Goal: Task Accomplishment & Management: Manage account settings

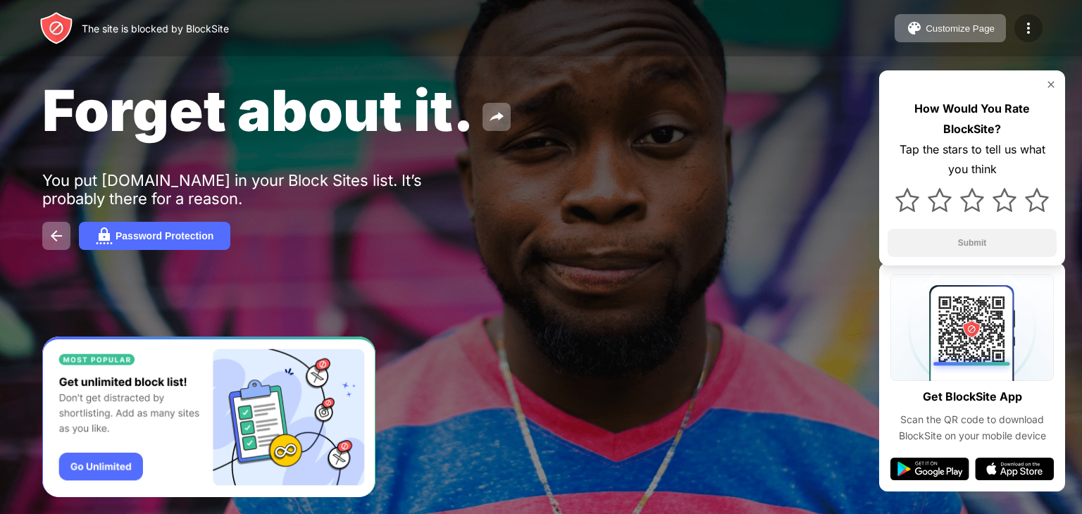
click at [1025, 36] on img at bounding box center [1028, 28] width 17 height 17
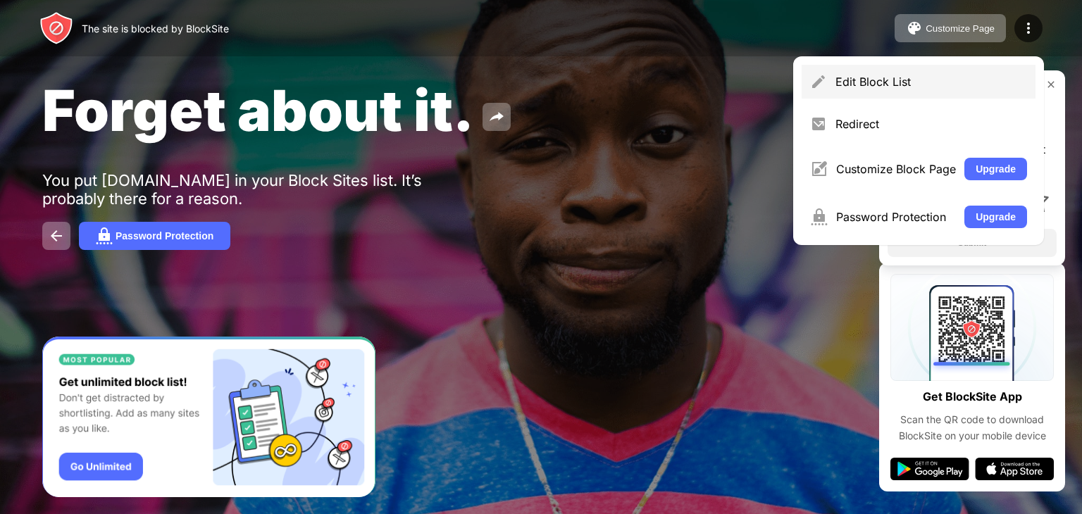
click at [851, 81] on div "Edit Block List" at bounding box center [932, 82] width 192 height 14
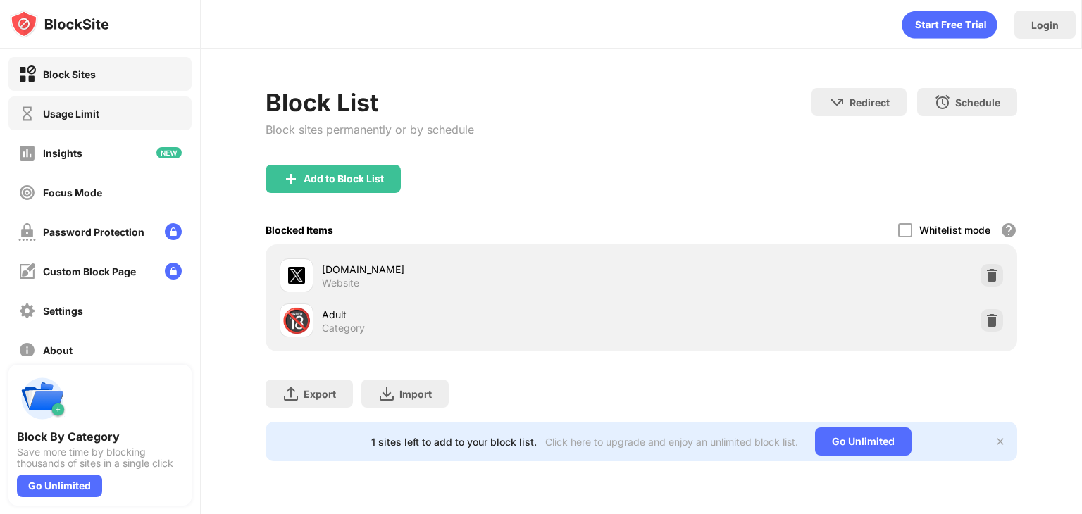
drag, startPoint x: 76, startPoint y: 93, endPoint x: 119, endPoint y: 115, distance: 48.2
click at [119, 115] on div "Block Sites Usage Limit Insights Focus Mode Password Protection Custom Block Pa…" at bounding box center [100, 212] width 200 height 327
click at [119, 115] on div "Usage Limit" at bounding box center [99, 114] width 183 height 34
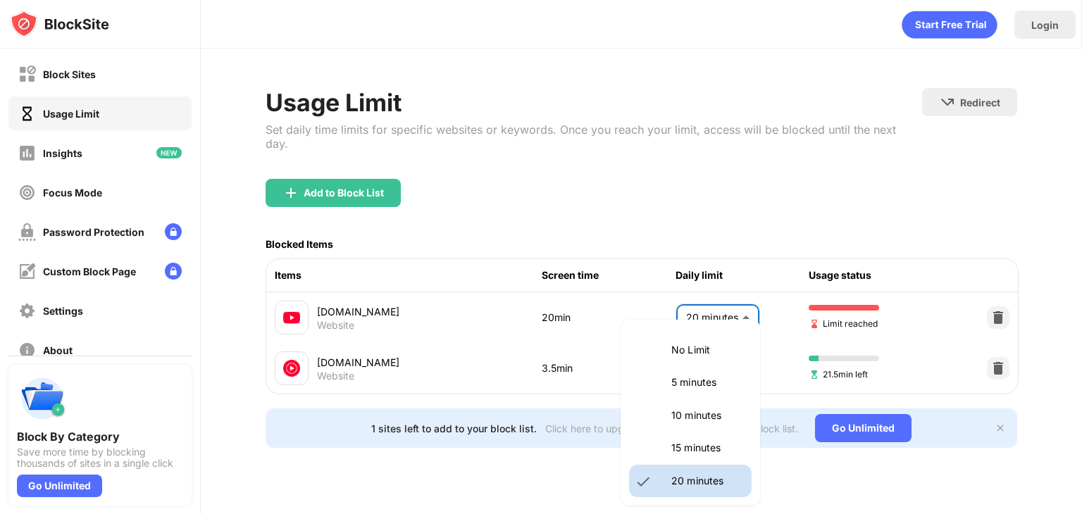
click at [719, 302] on body "Block Sites Usage Limit Insights Focus Mode Password Protection Custom Block Pa…" at bounding box center [541, 257] width 1082 height 514
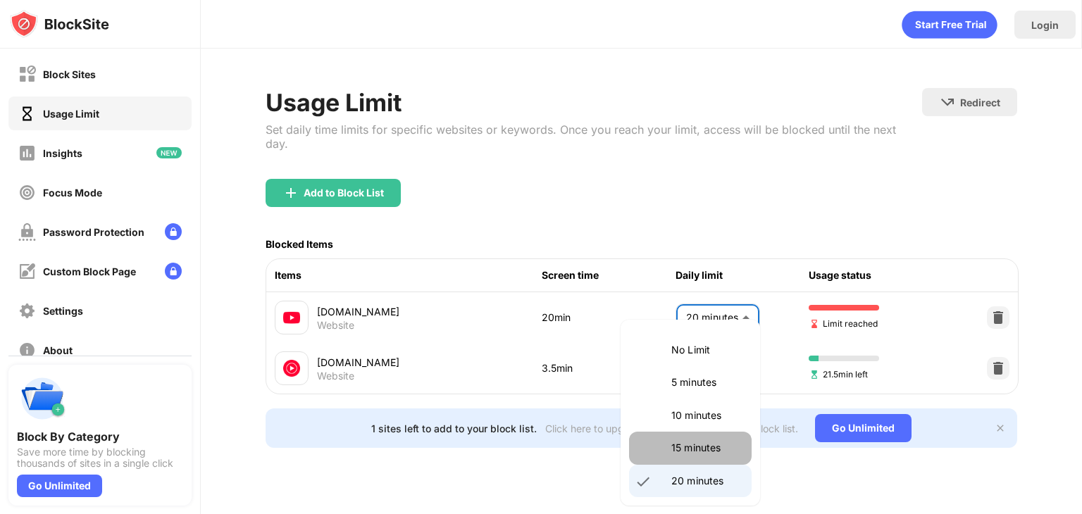
click at [712, 444] on p "15 minutes" at bounding box center [708, 448] width 72 height 16
type input "**"
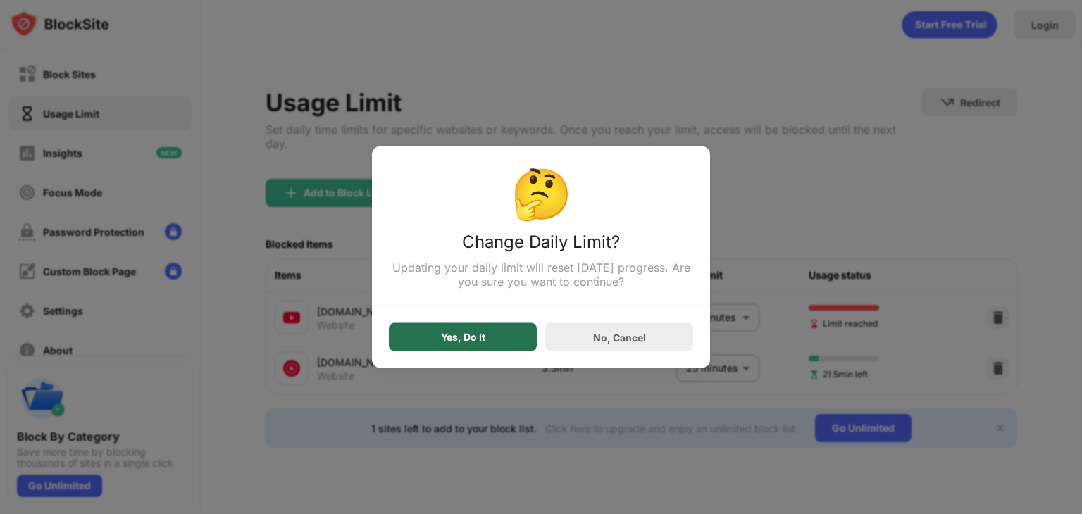
click at [479, 338] on div "Yes, Do It" at bounding box center [463, 337] width 44 height 11
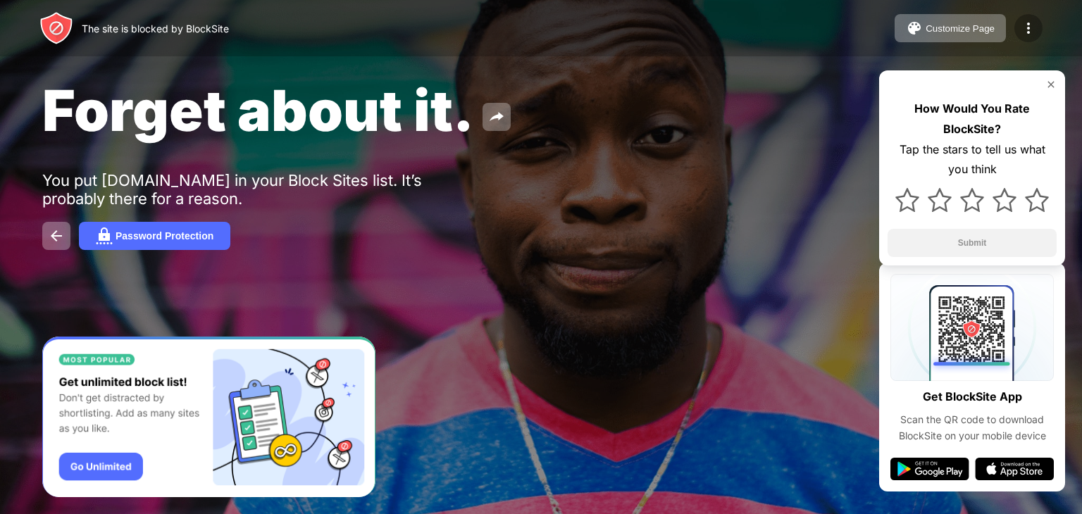
click at [1034, 16] on div at bounding box center [1029, 28] width 28 height 28
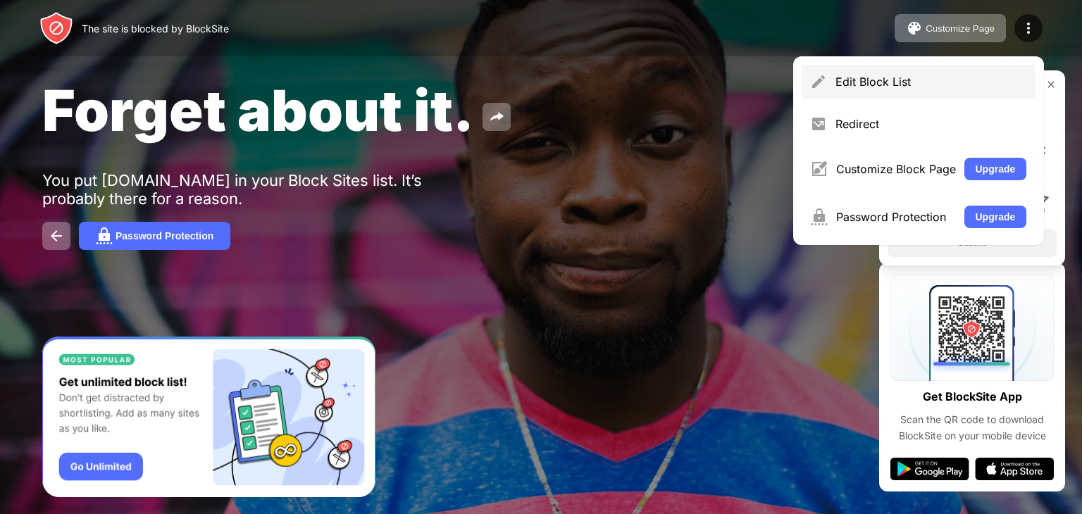
click at [891, 68] on div "Edit Block List" at bounding box center [919, 82] width 234 height 34
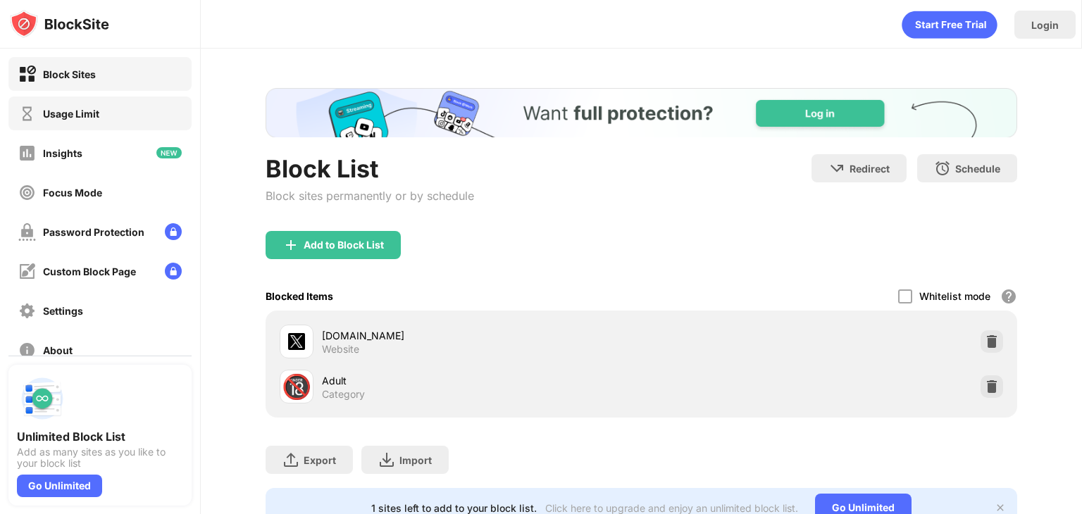
click at [76, 121] on div "Usage Limit" at bounding box center [58, 114] width 81 height 18
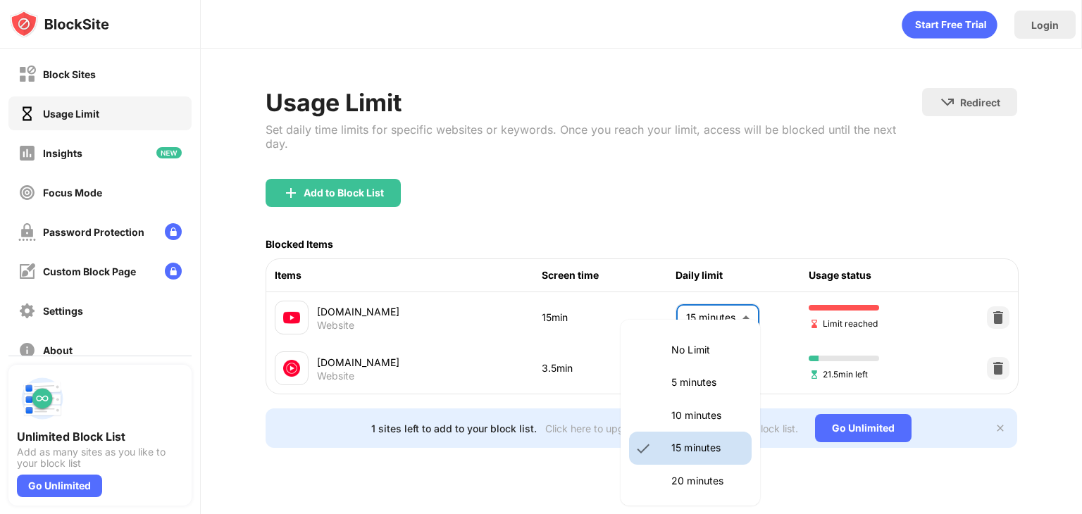
click at [712, 305] on body "Block Sites Usage Limit Insights Focus Mode Password Protection Custom Block Pa…" at bounding box center [541, 257] width 1082 height 514
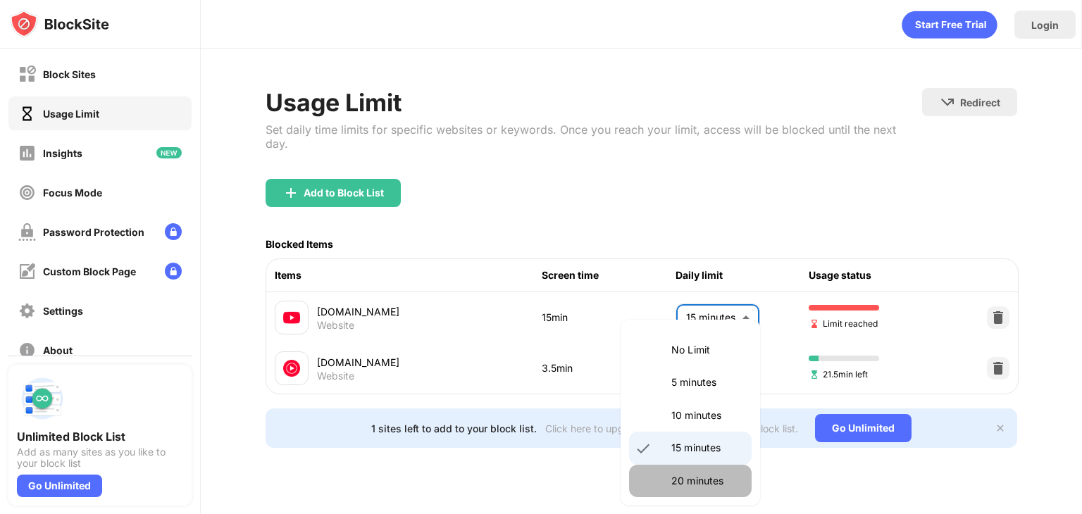
click at [692, 466] on li "20 minutes" at bounding box center [690, 481] width 123 height 32
type input "**"
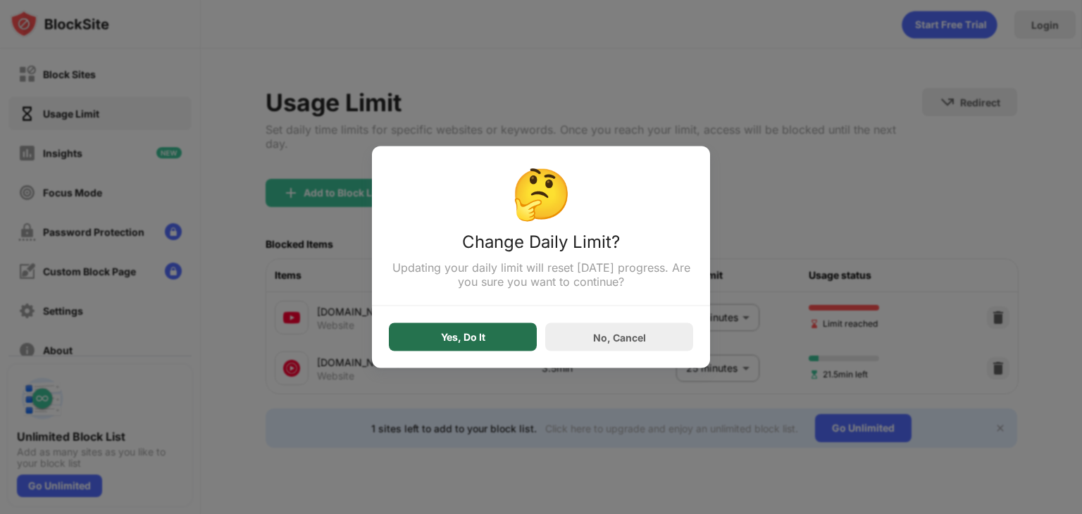
click at [469, 333] on div "Yes, Do It" at bounding box center [463, 337] width 44 height 11
